Goal: Use online tool/utility: Utilize a website feature to perform a specific function

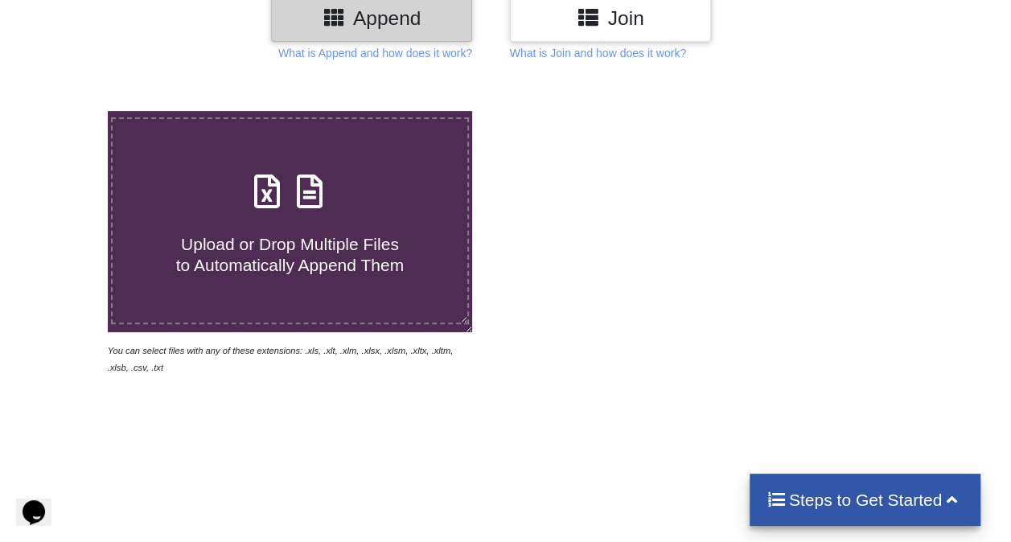
scroll to position [241, 0]
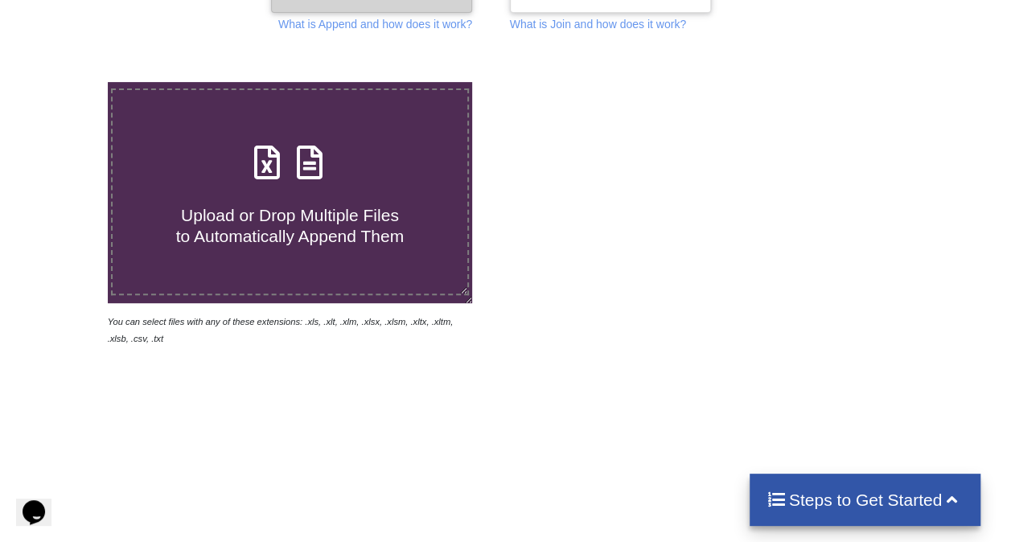
click at [307, 171] on icon at bounding box center [310, 155] width 40 height 34
click at [66, 82] on input "Upload or Drop Multiple Files to Automatically Append Them" at bounding box center [66, 82] width 0 height 0
type input "C:\fakepath\SS26-SM-AVSEA01.csv"
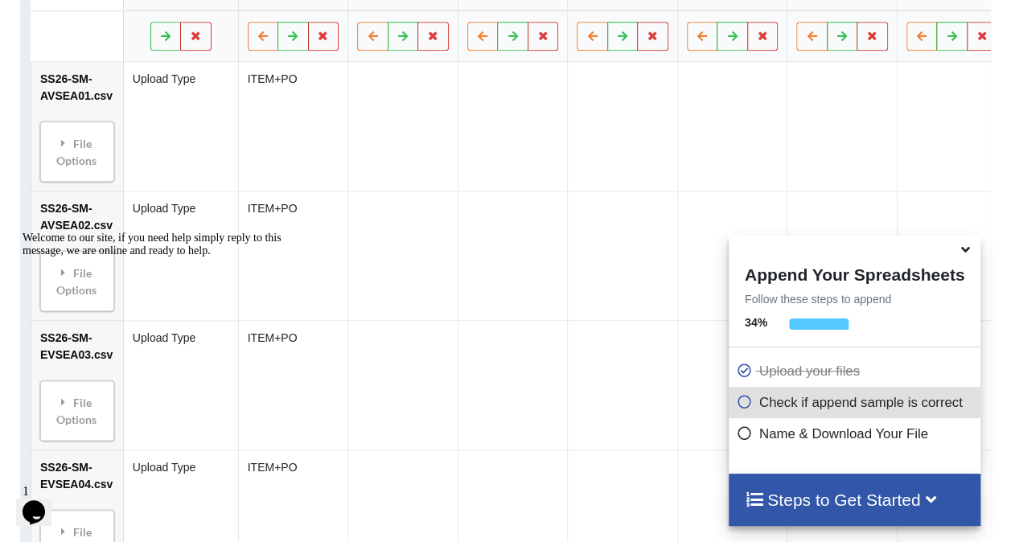
scroll to position [718, 0]
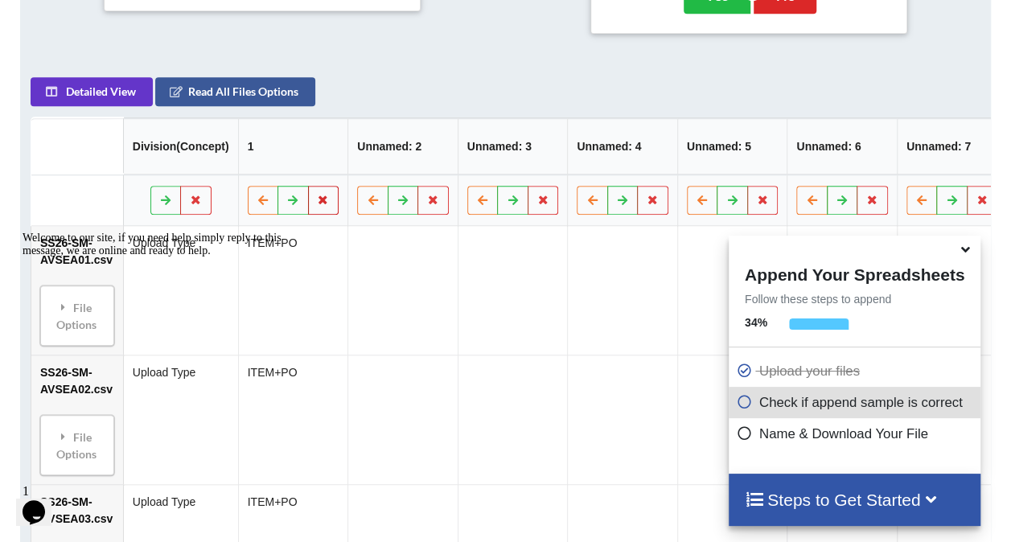
click at [322, 204] on icon at bounding box center [324, 200] width 14 height 10
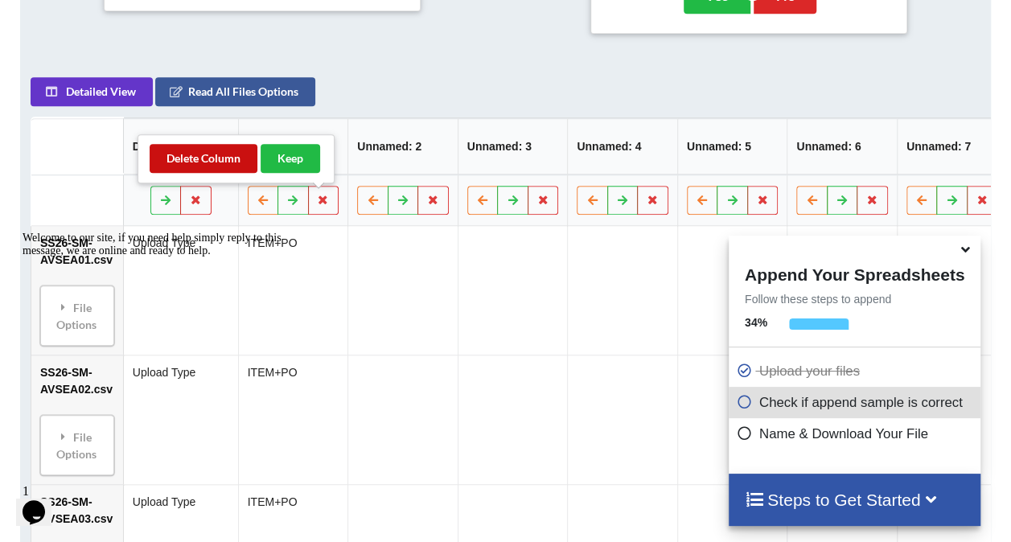
click at [216, 154] on button "Delete Column" at bounding box center [204, 158] width 108 height 29
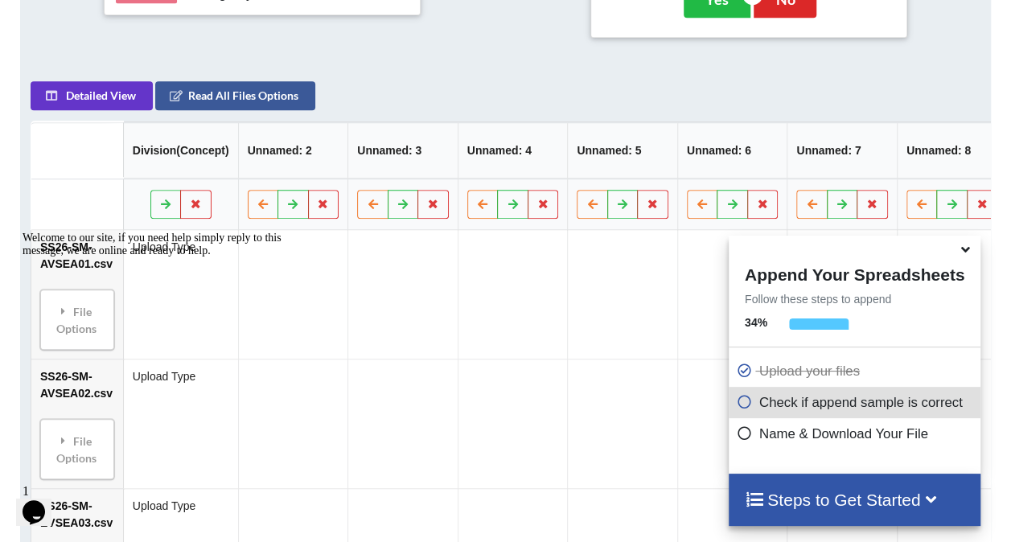
scroll to position [618, 0]
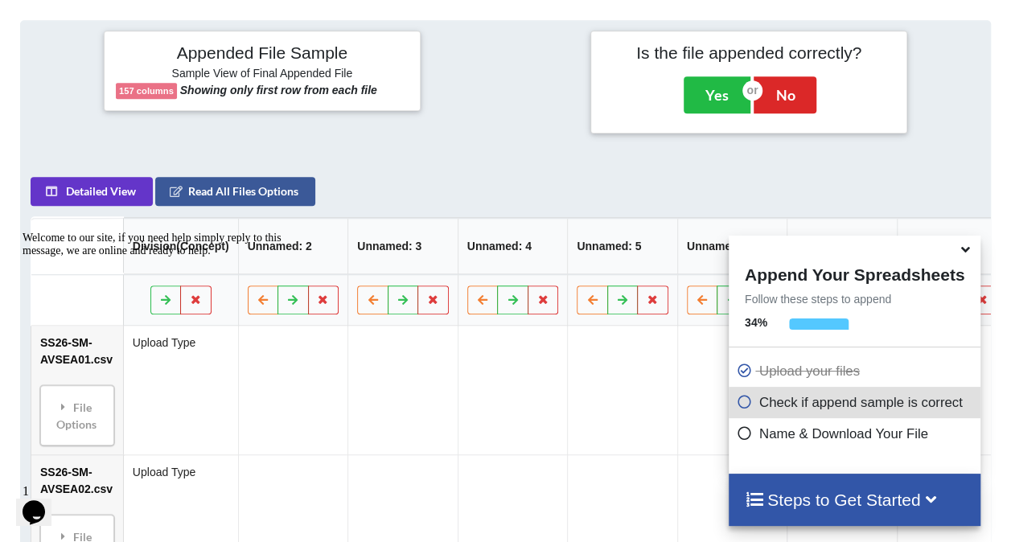
click at [971, 254] on icon at bounding box center [965, 247] width 17 height 14
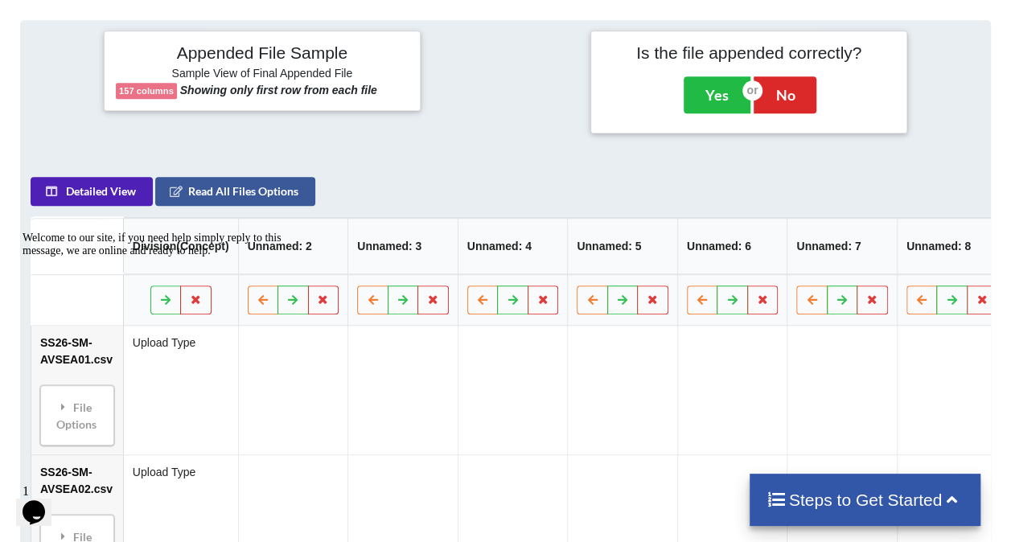
click at [117, 198] on button "Detailed View" at bounding box center [92, 191] width 122 height 29
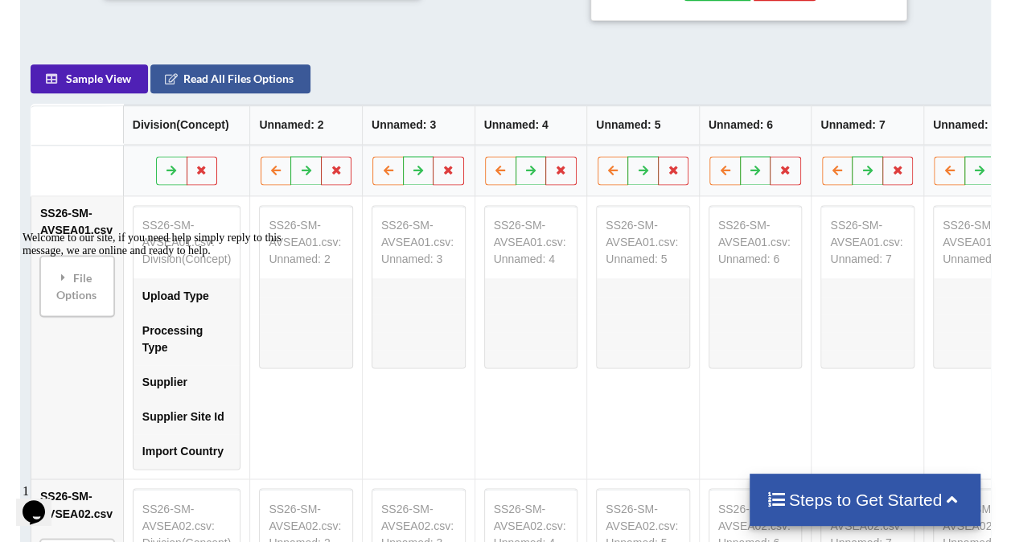
scroll to position [698, 0]
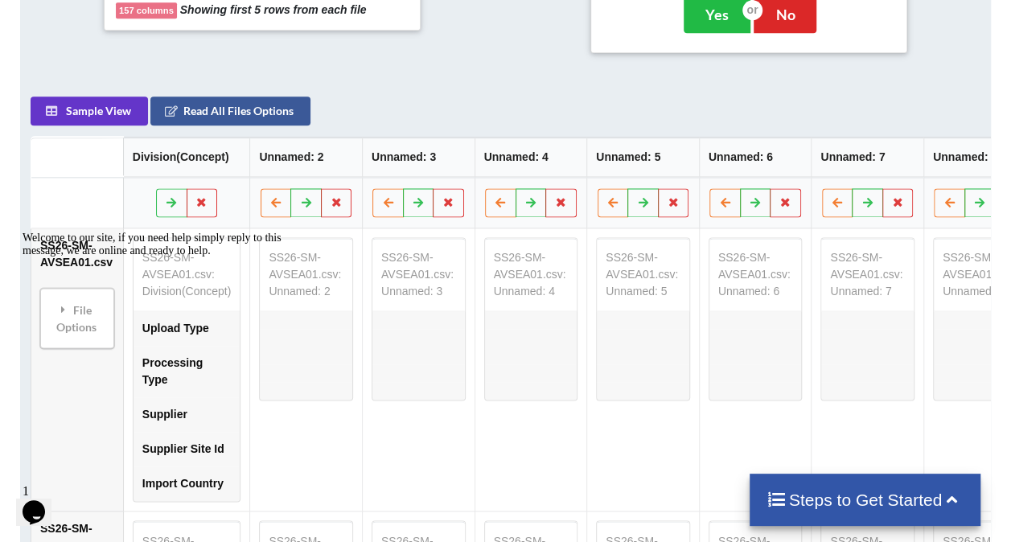
drag, startPoint x: 55, startPoint y: 85, endPoint x: 127, endPoint y: 90, distance: 72.6
drag, startPoint x: 60, startPoint y: 85, endPoint x: 132, endPoint y: 85, distance: 72.4
click at [257, 117] on button "Read All Files Options" at bounding box center [230, 111] width 160 height 29
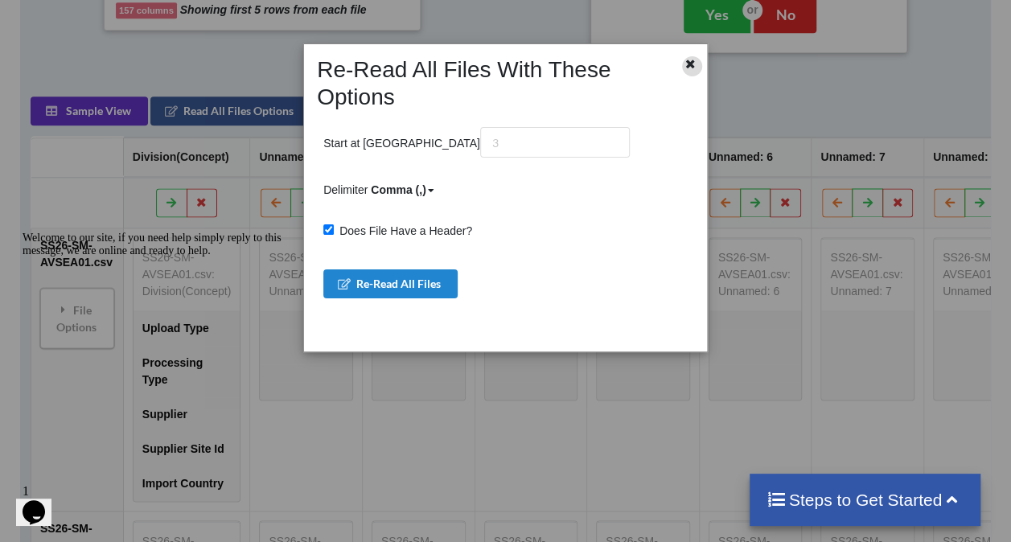
click at [690, 66] on icon at bounding box center [691, 61] width 14 height 11
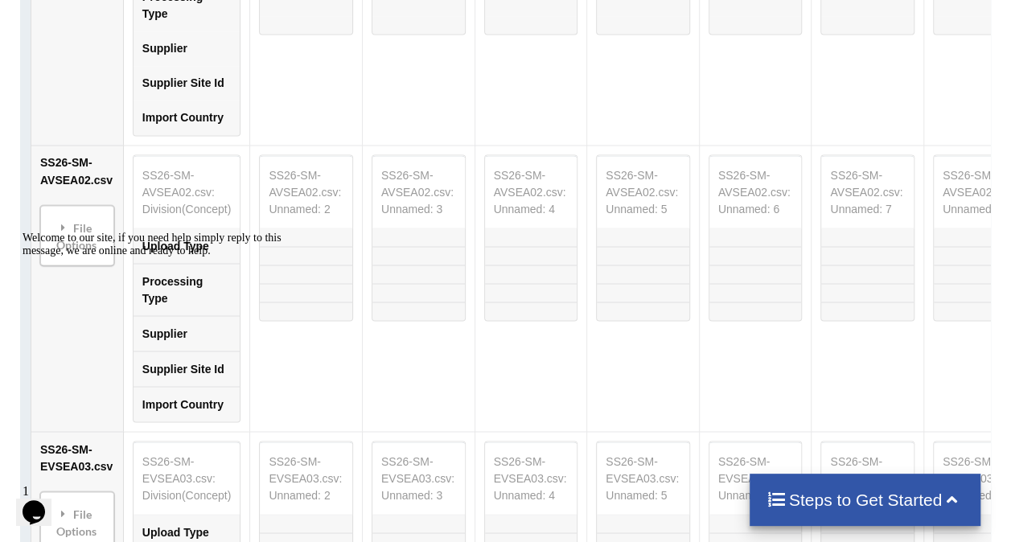
scroll to position [1100, 0]
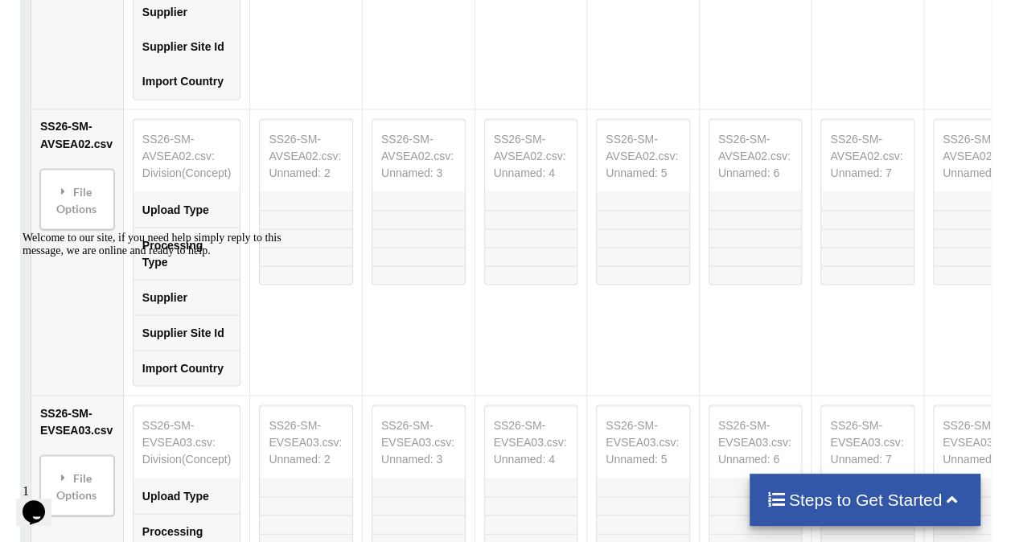
click at [23, 232] on icon "Chat attention grabber" at bounding box center [23, 232] width 0 height 0
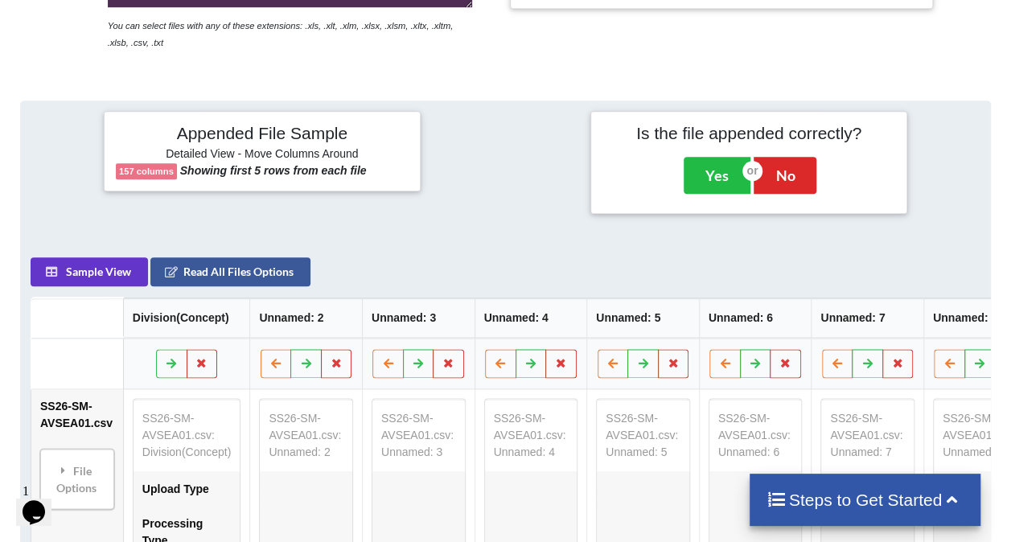
scroll to position [135, 0]
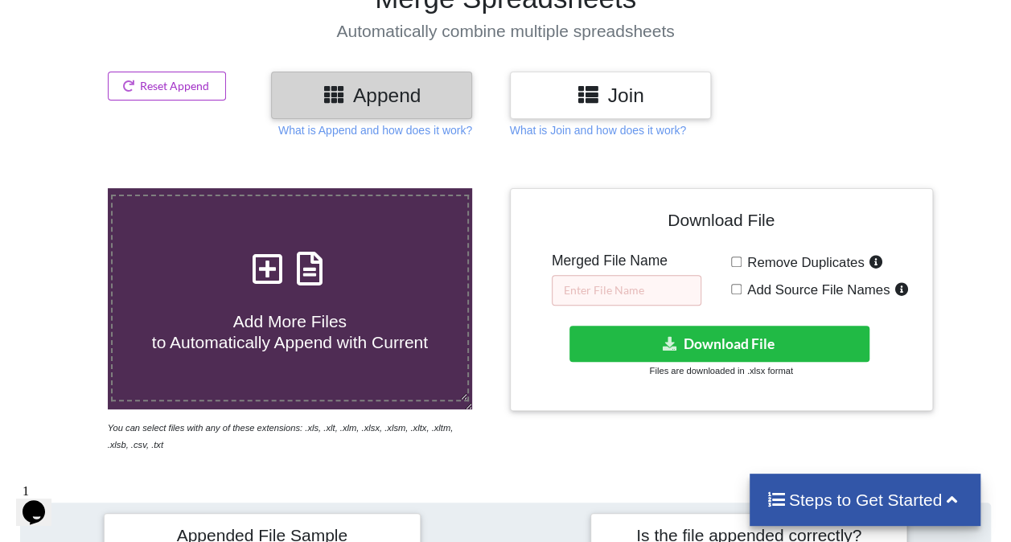
click at [734, 262] on input "Remove Duplicates" at bounding box center [736, 262] width 10 height 10
checkbox input "true"
click at [636, 287] on input "text" at bounding box center [627, 290] width 150 height 31
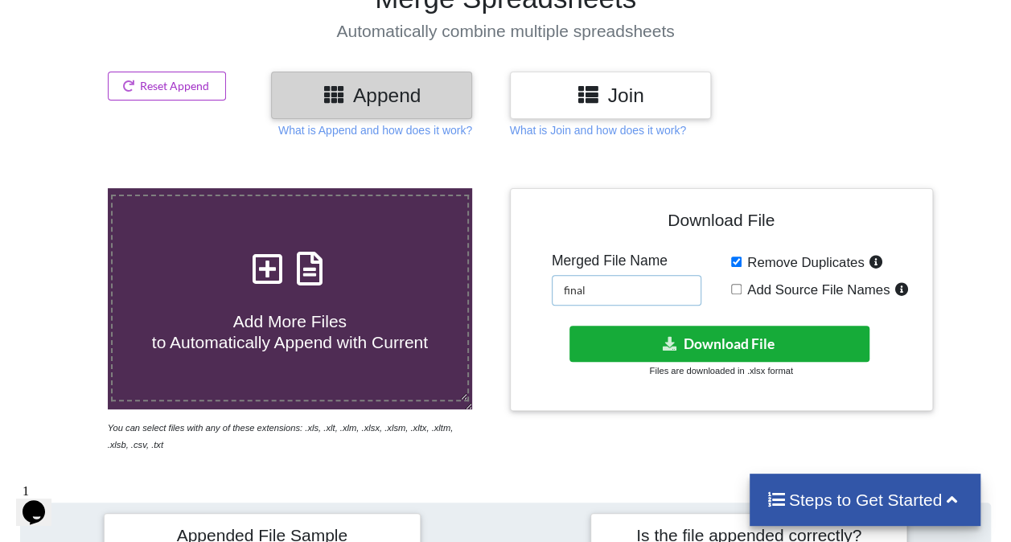
type input "final"
click at [627, 336] on button "Download File" at bounding box center [718, 344] width 299 height 36
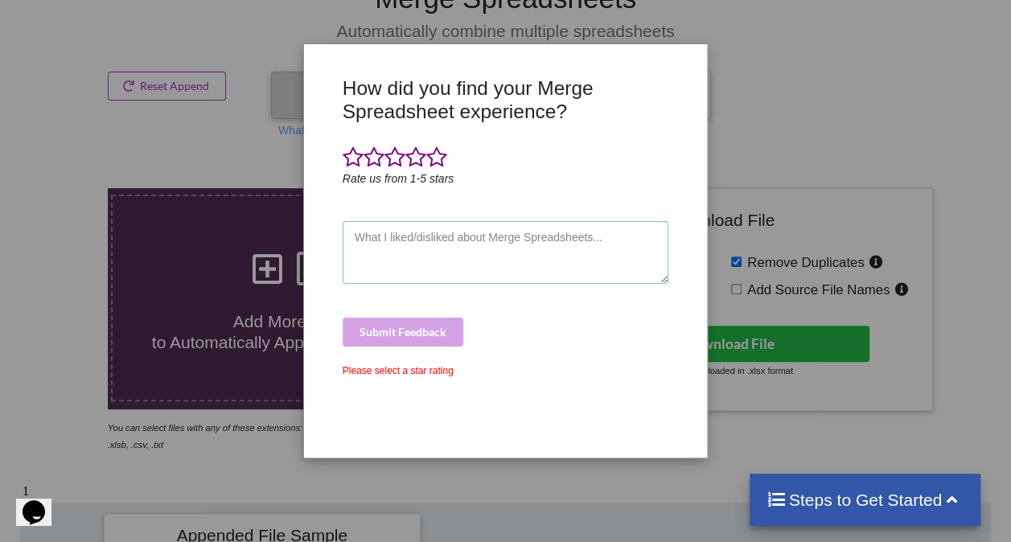
click at [409, 265] on textarea at bounding box center [506, 252] width 327 height 63
type textarea "g"
click at [419, 162] on span at bounding box center [415, 157] width 21 height 23
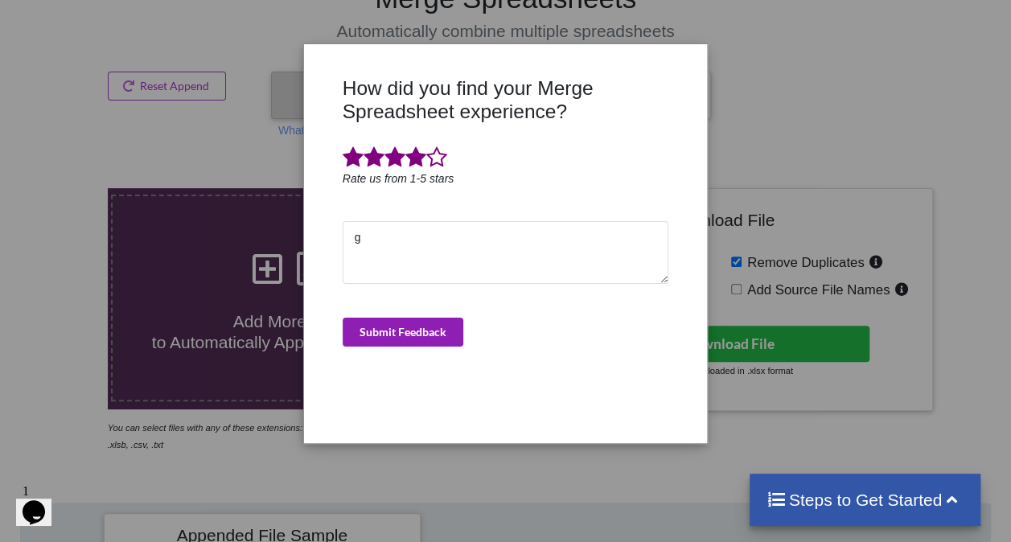
click at [382, 331] on button "Submit Feedback" at bounding box center [403, 332] width 121 height 29
